Goal: Information Seeking & Learning: Learn about a topic

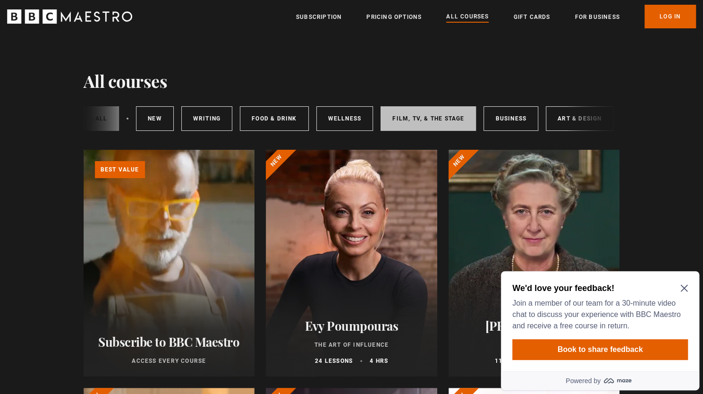
scroll to position [0, 137]
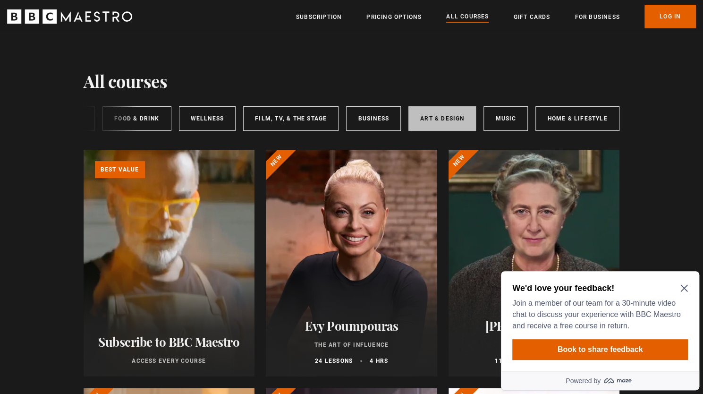
click at [448, 114] on link "Art & Design" at bounding box center [442, 118] width 68 height 25
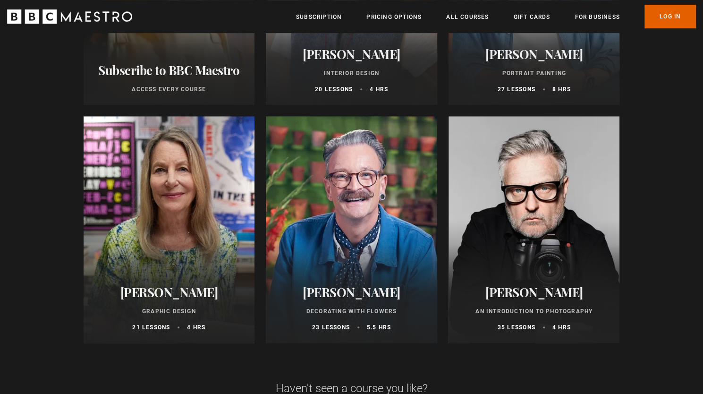
scroll to position [275, 0]
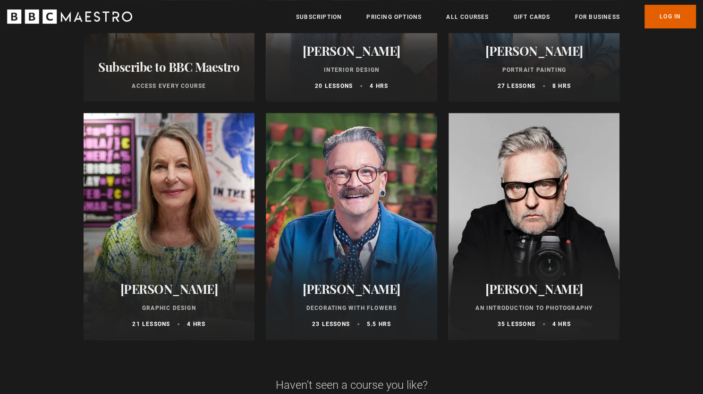
click at [540, 229] on div at bounding box center [534, 226] width 171 height 227
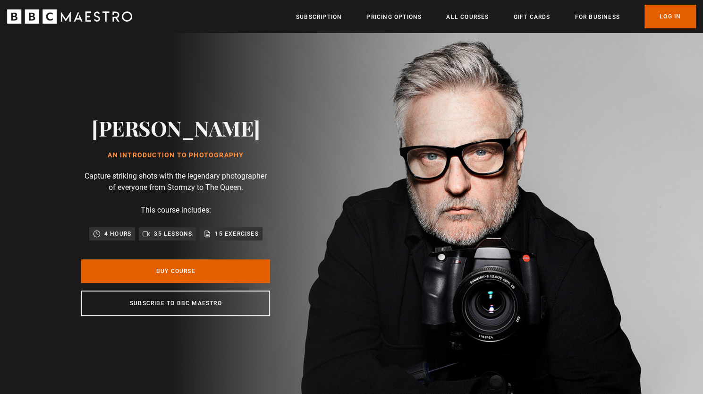
scroll to position [0, 124]
click at [324, 18] on link "Subscription" at bounding box center [319, 16] width 46 height 9
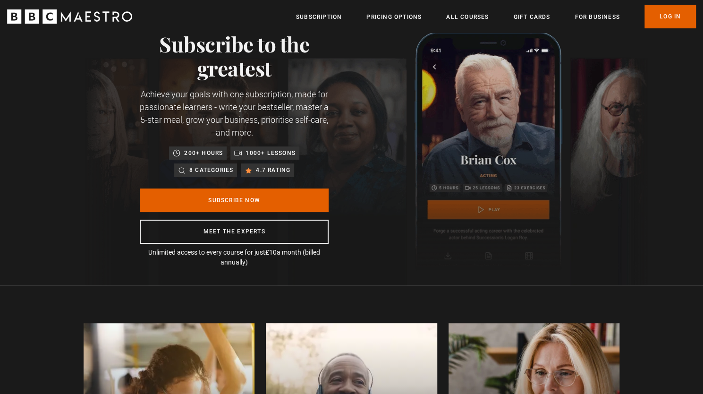
scroll to position [40, 0]
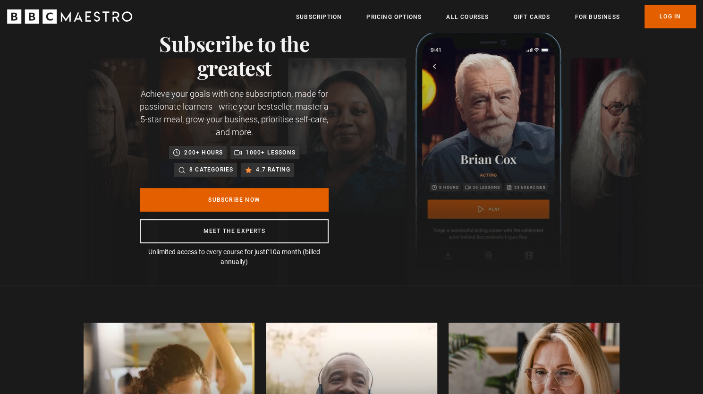
click at [289, 264] on p "Unlimited access to every course for just £10 a month (billed annually)" at bounding box center [234, 257] width 189 height 20
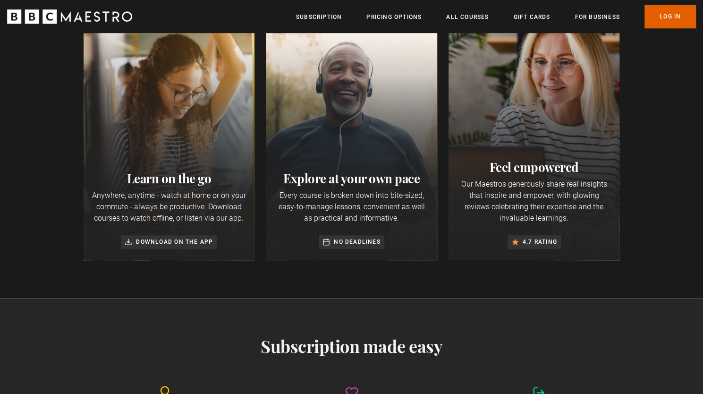
scroll to position [0, 124]
click at [453, 18] on link "All Courses" at bounding box center [467, 16] width 43 height 9
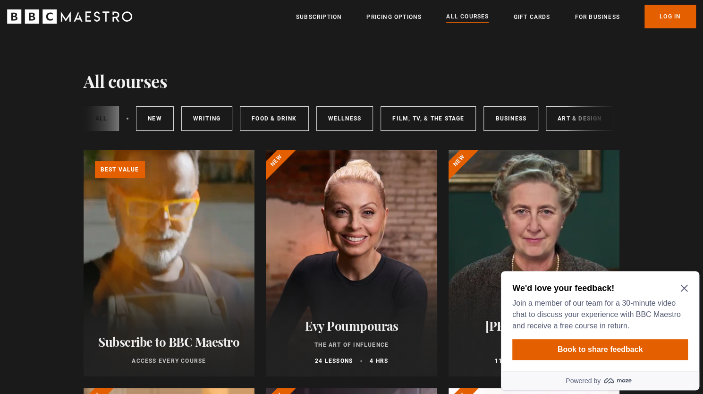
scroll to position [0, 137]
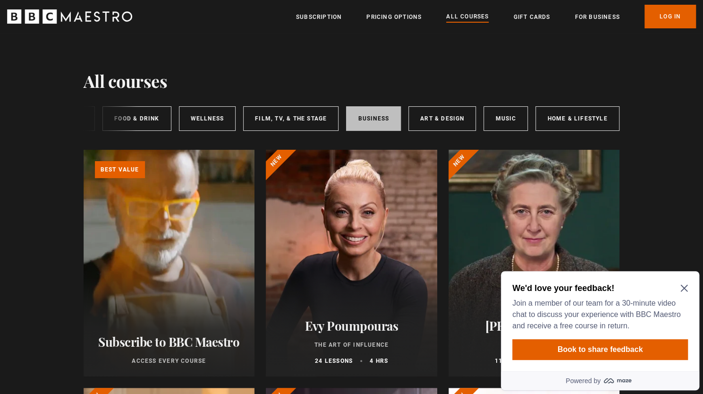
click at [356, 123] on link "Business" at bounding box center [373, 118] width 55 height 25
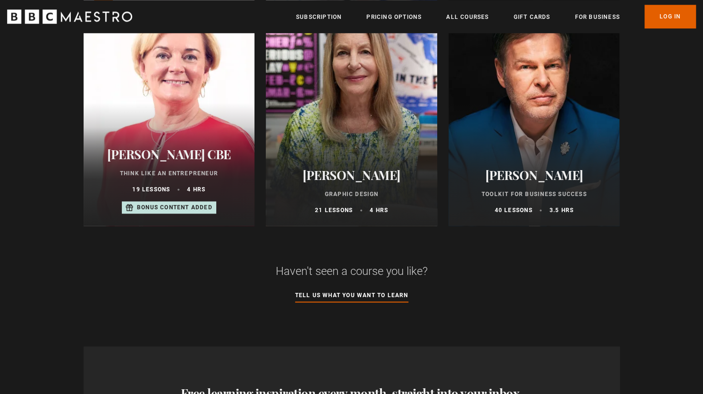
scroll to position [626, 0]
click at [336, 164] on div "Paula Scher Graphic Design 21 lessons 4 hrs" at bounding box center [351, 191] width 171 height 69
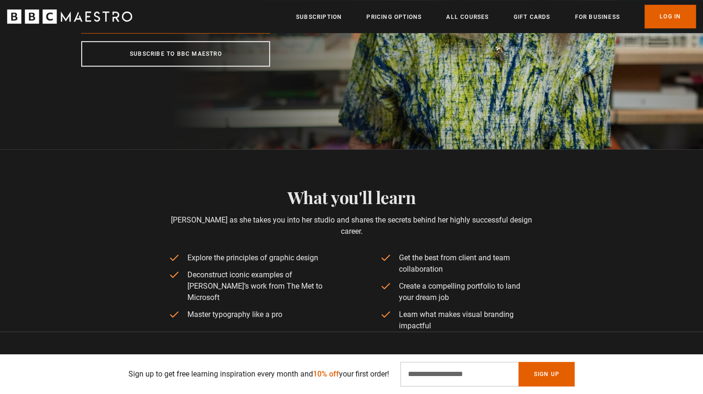
scroll to position [0, 1608]
